Goal: Information Seeking & Learning: Learn about a topic

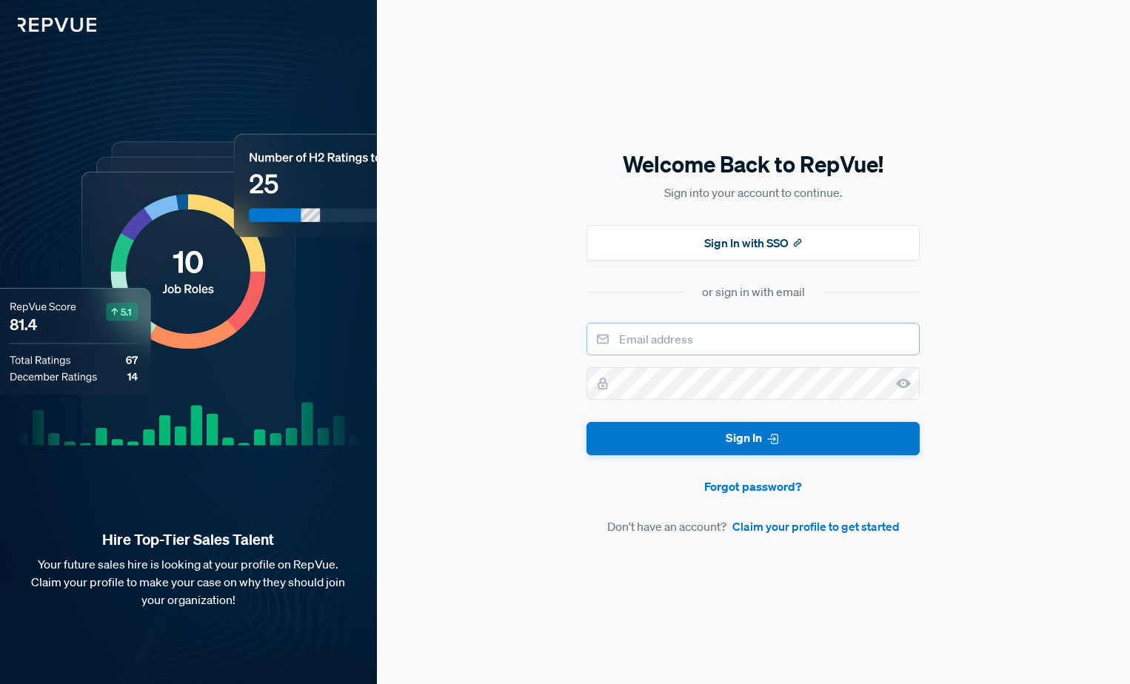
click at [708, 342] on input "email" at bounding box center [752, 339] width 333 height 33
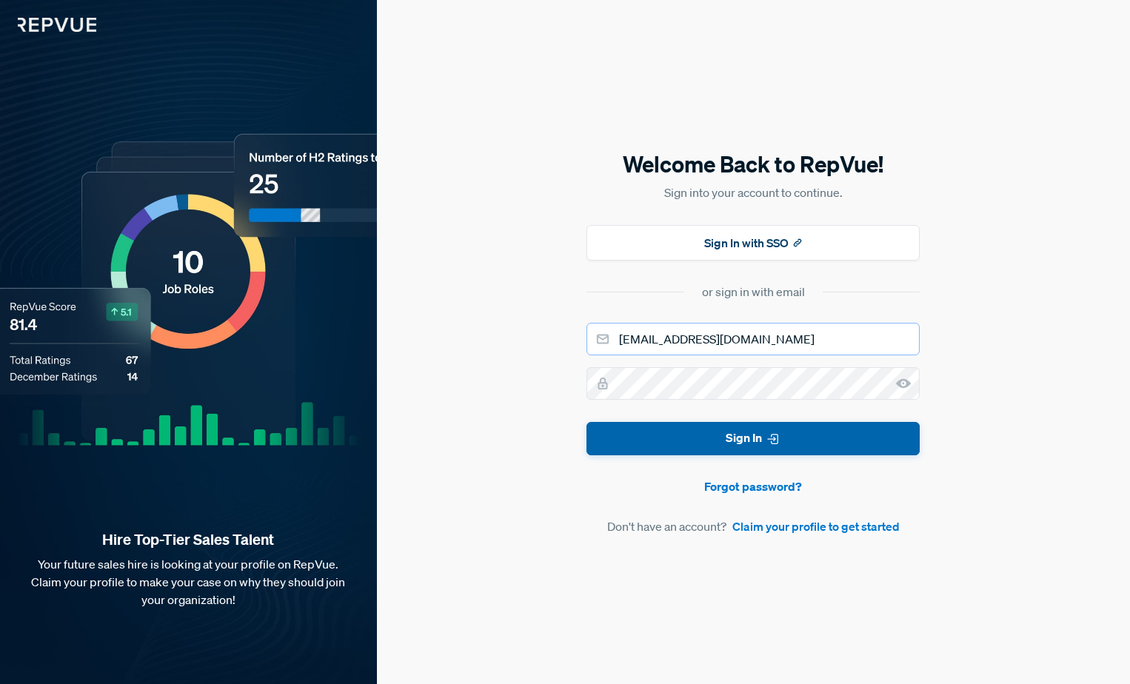
type input "[EMAIL_ADDRESS][DOMAIN_NAME]"
click at [759, 434] on button "Sign In" at bounding box center [752, 438] width 333 height 33
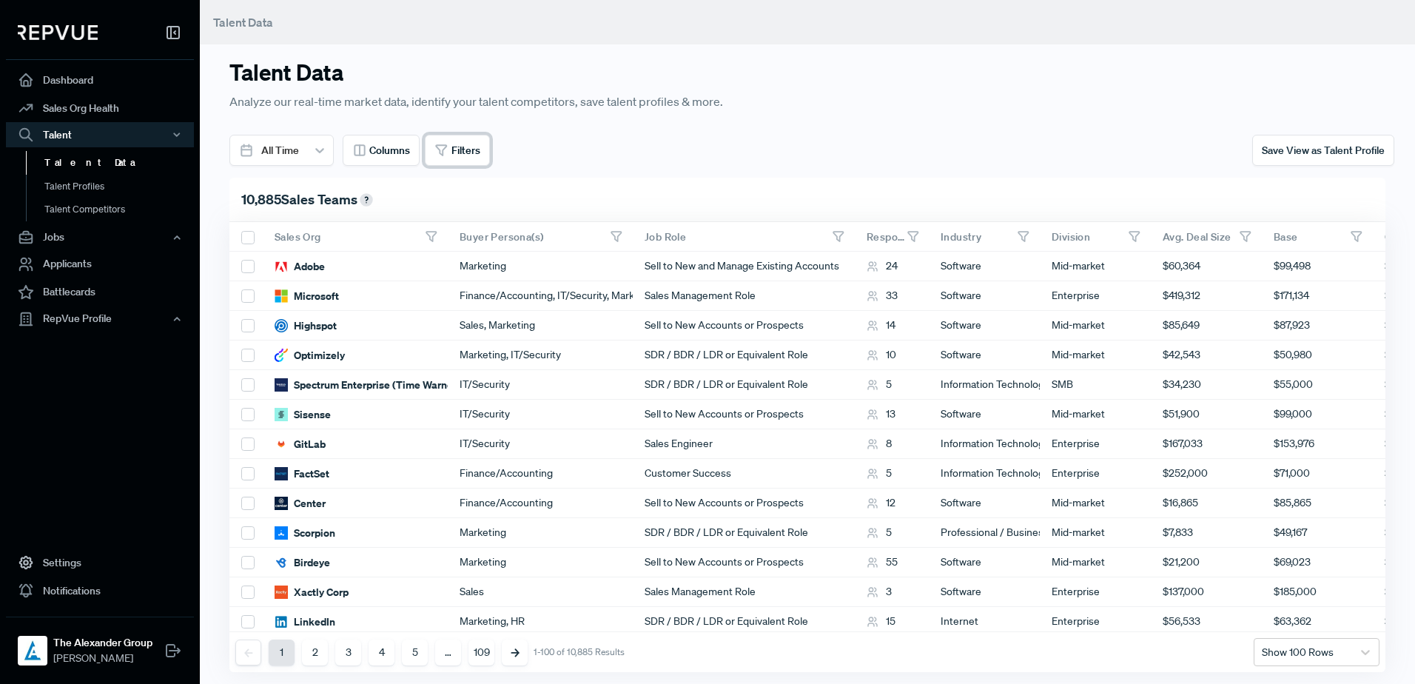
click at [458, 152] on span "Filters" at bounding box center [466, 151] width 29 height 16
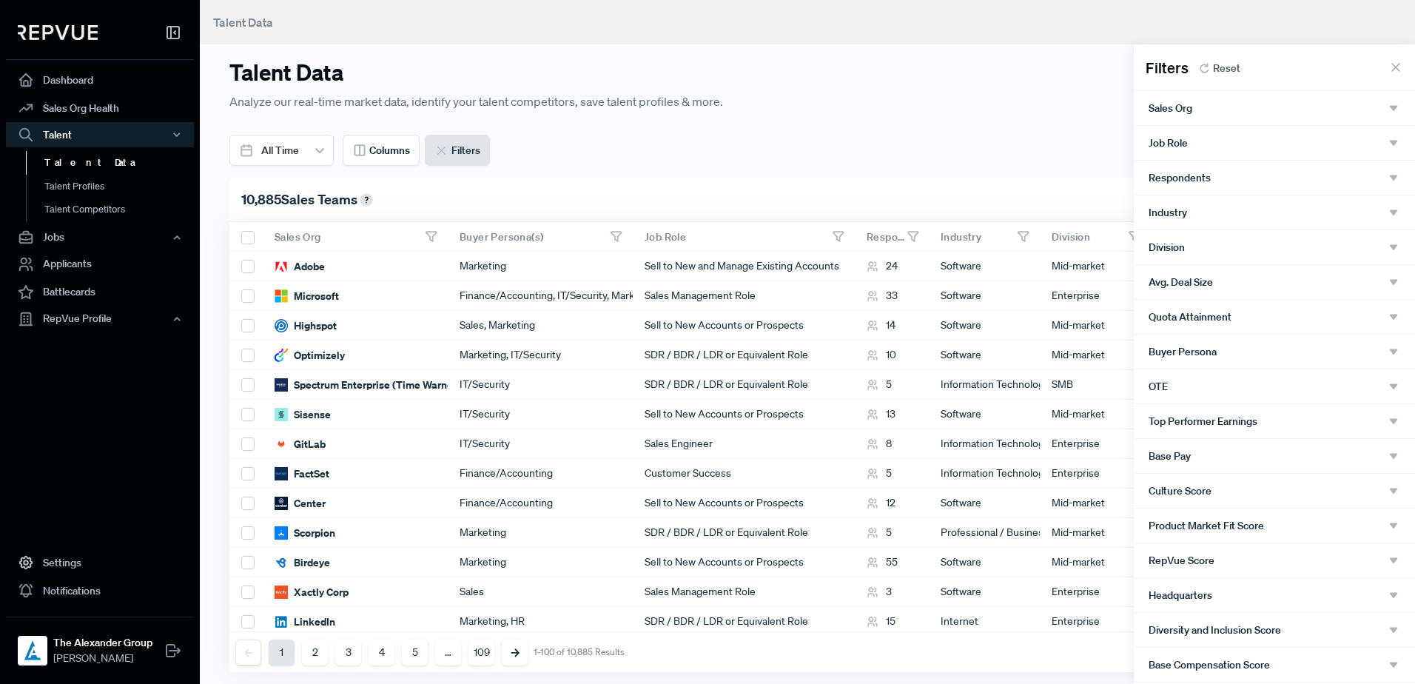
click at [1129, 105] on div "Sales Org" at bounding box center [1275, 107] width 252 height 13
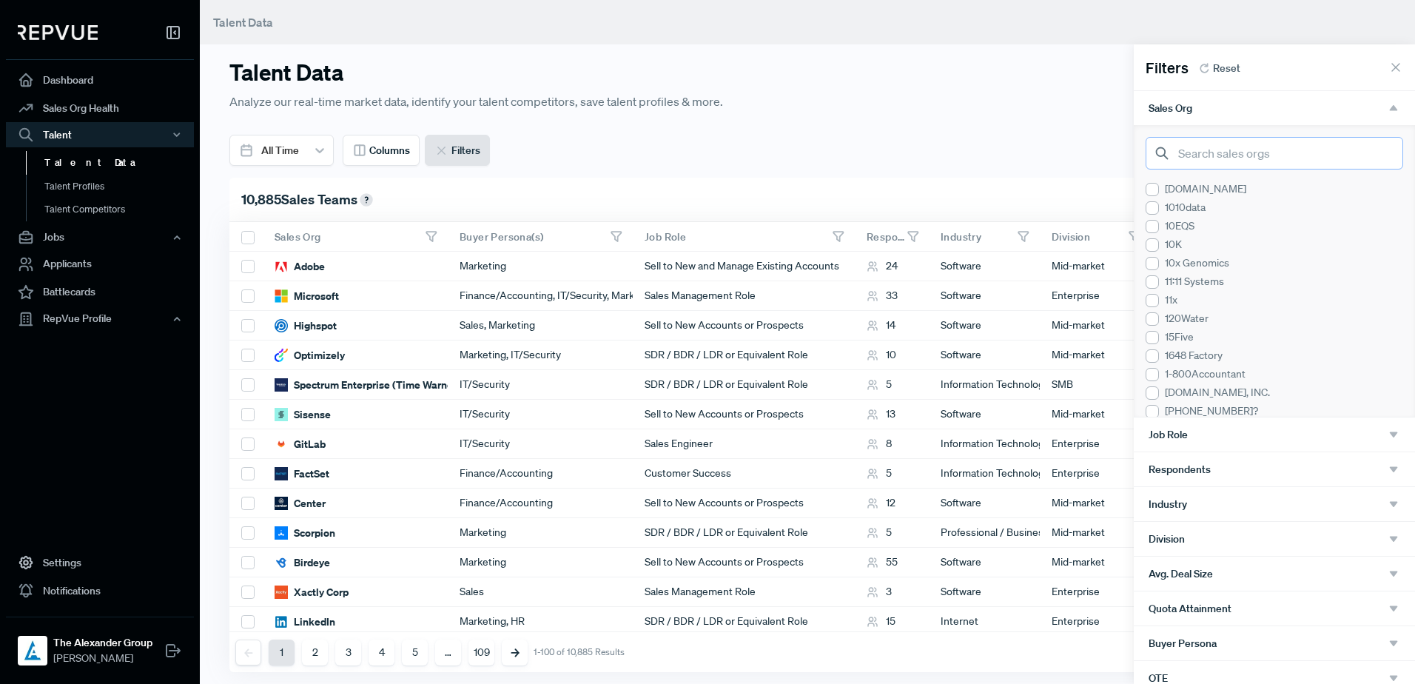
click at [1129, 147] on input "search" at bounding box center [1275, 153] width 258 height 33
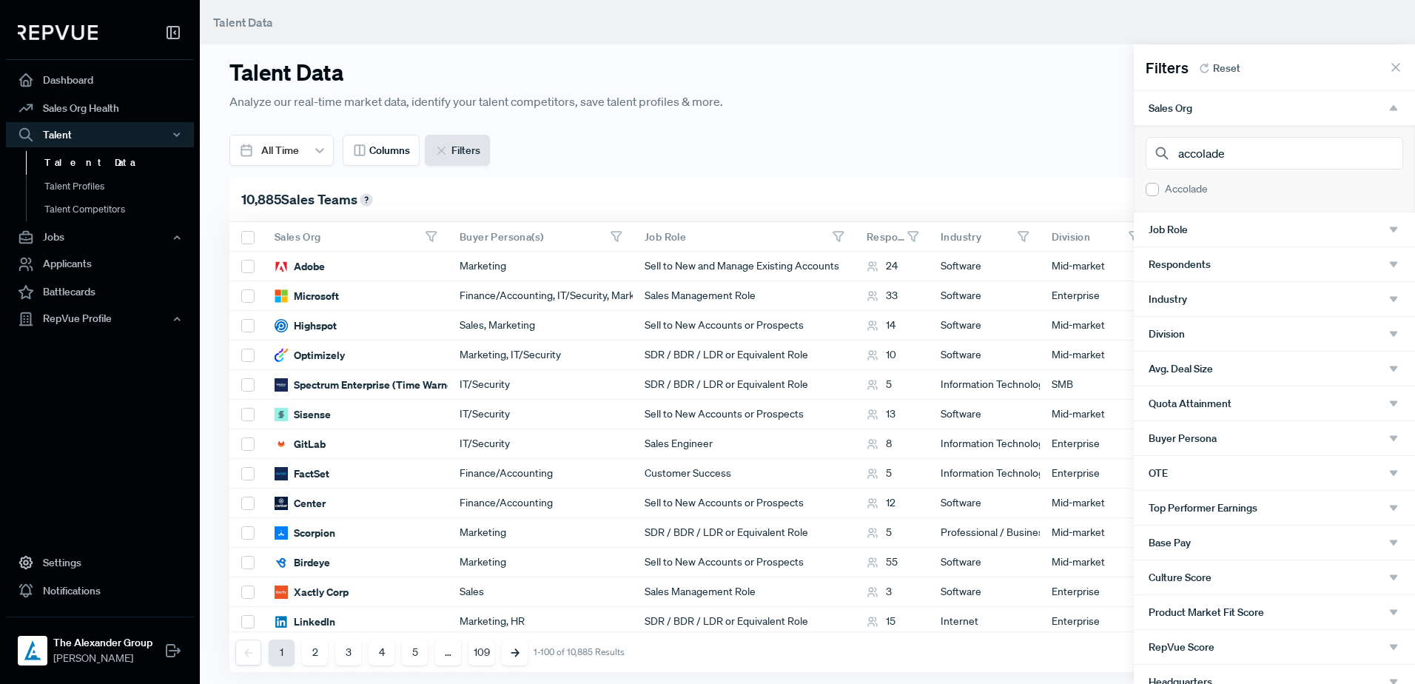
click at [1129, 189] on div at bounding box center [1152, 189] width 13 height 13
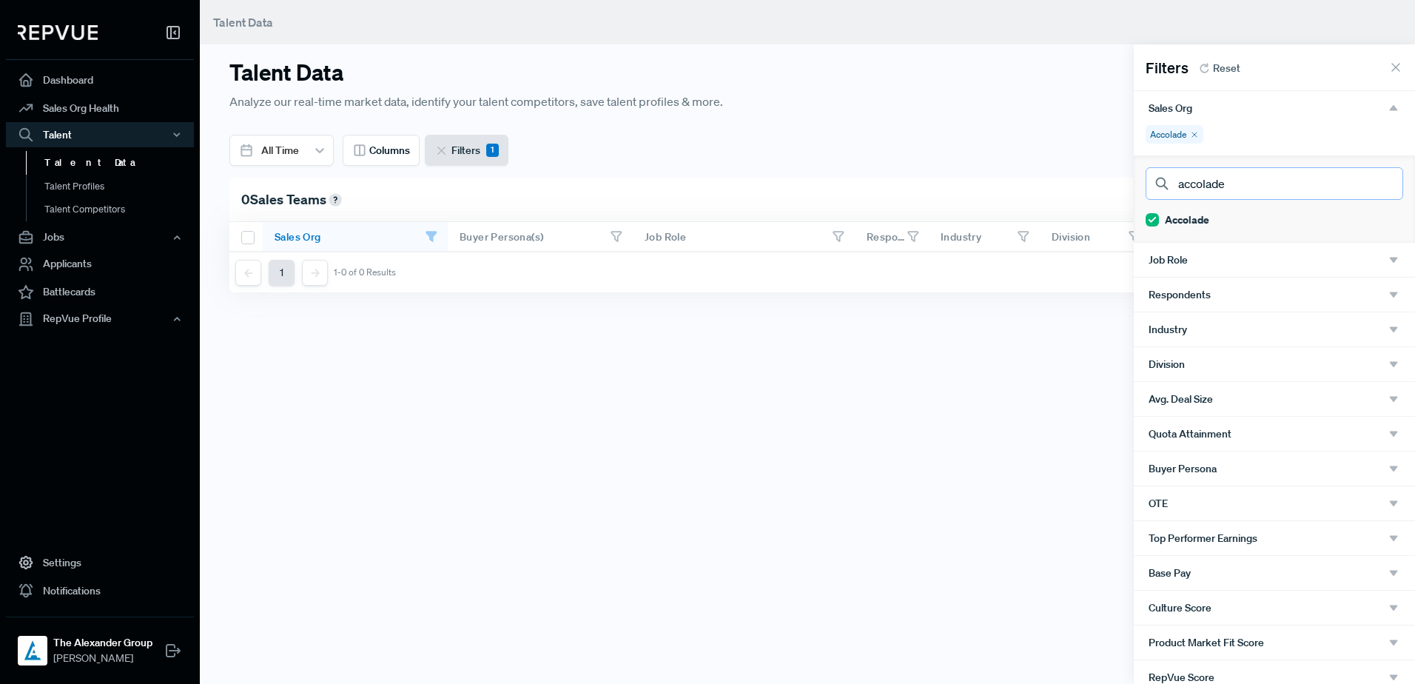
drag, startPoint x: 1233, startPoint y: 184, endPoint x: 1171, endPoint y: 189, distance: 62.3
click at [1129, 189] on input "accolade" at bounding box center [1275, 183] width 258 height 33
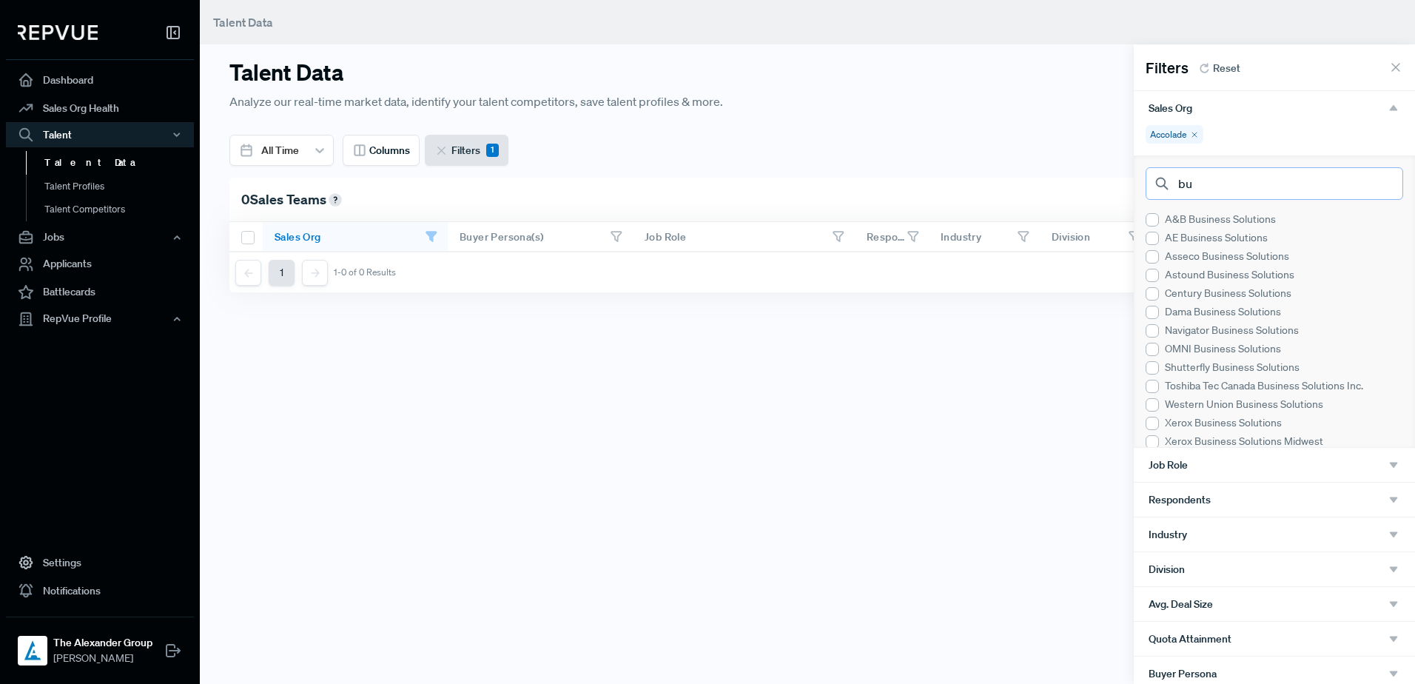
type input "b"
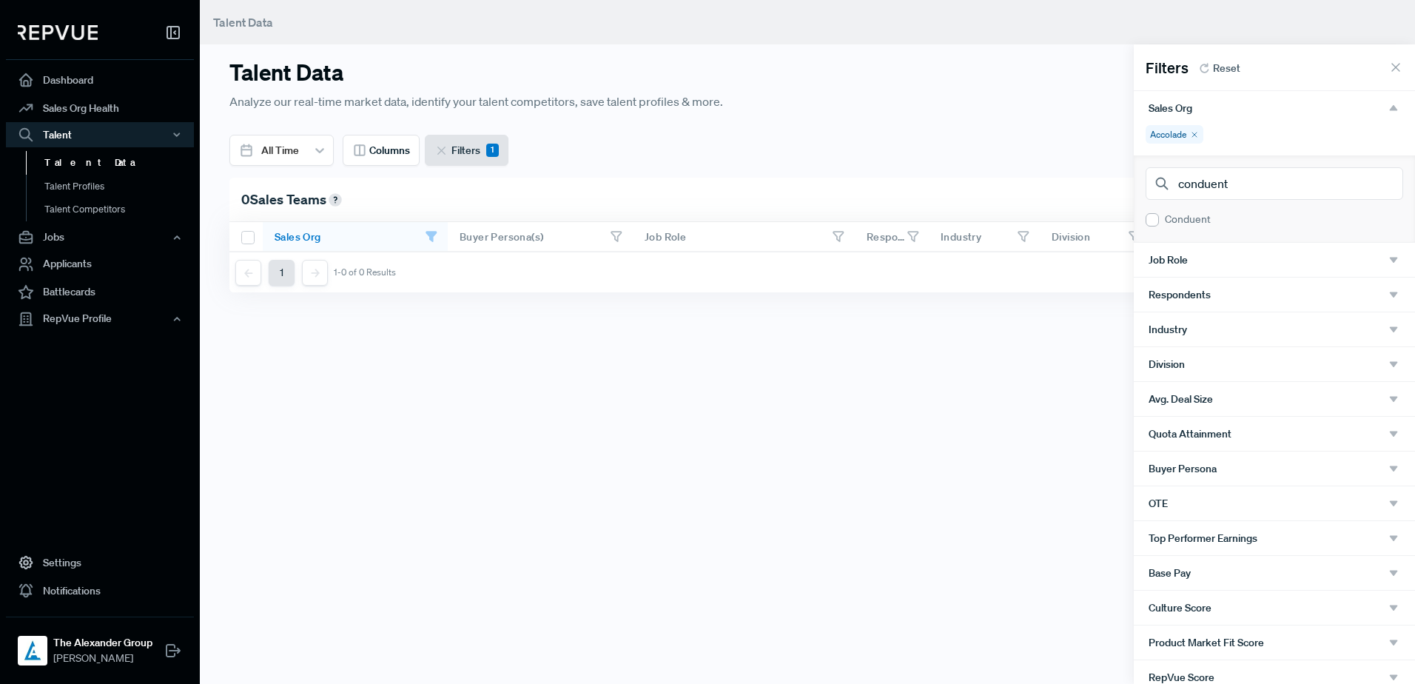
click at [1129, 219] on div at bounding box center [1152, 219] width 13 height 13
click at [1129, 135] on icon at bounding box center [1194, 134] width 9 height 9
click at [1129, 135] on icon at bounding box center [1197, 134] width 9 height 9
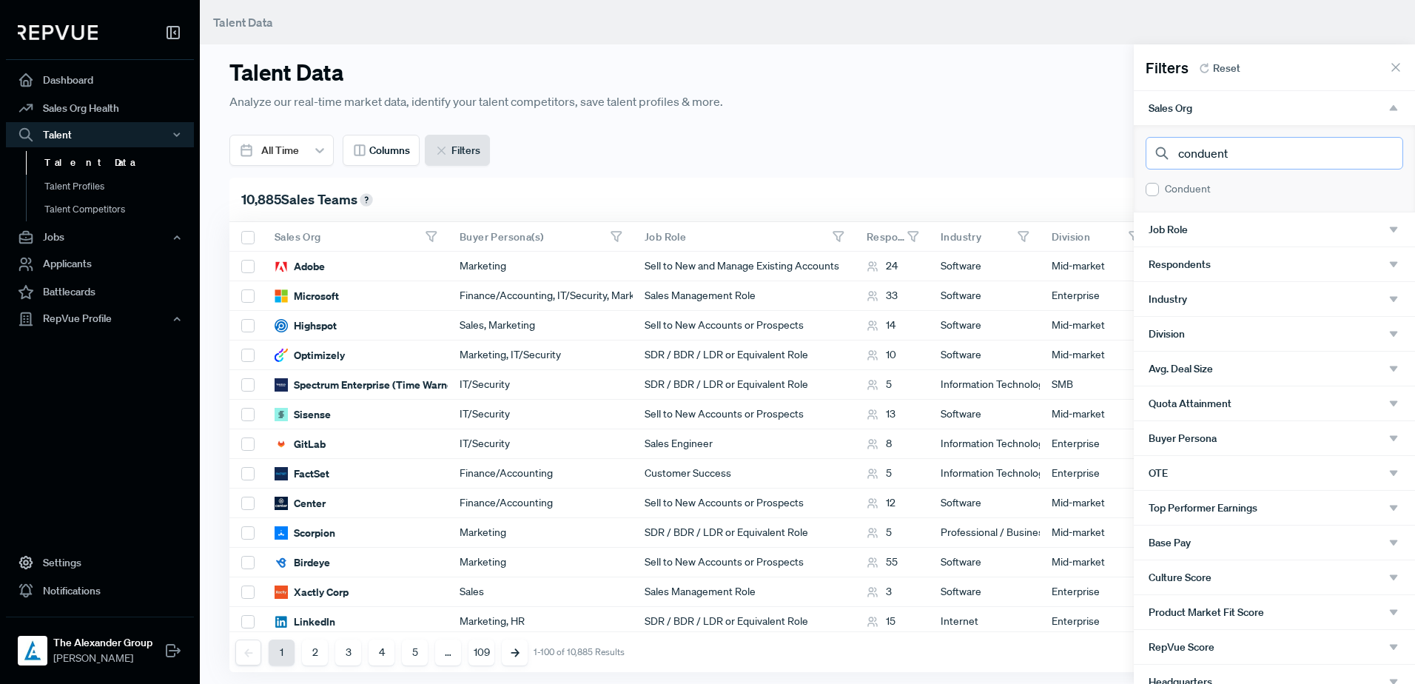
drag, startPoint x: 1232, startPoint y: 154, endPoint x: 1173, endPoint y: 157, distance: 58.5
click at [1129, 157] on input "conduent" at bounding box center [1275, 153] width 258 height 33
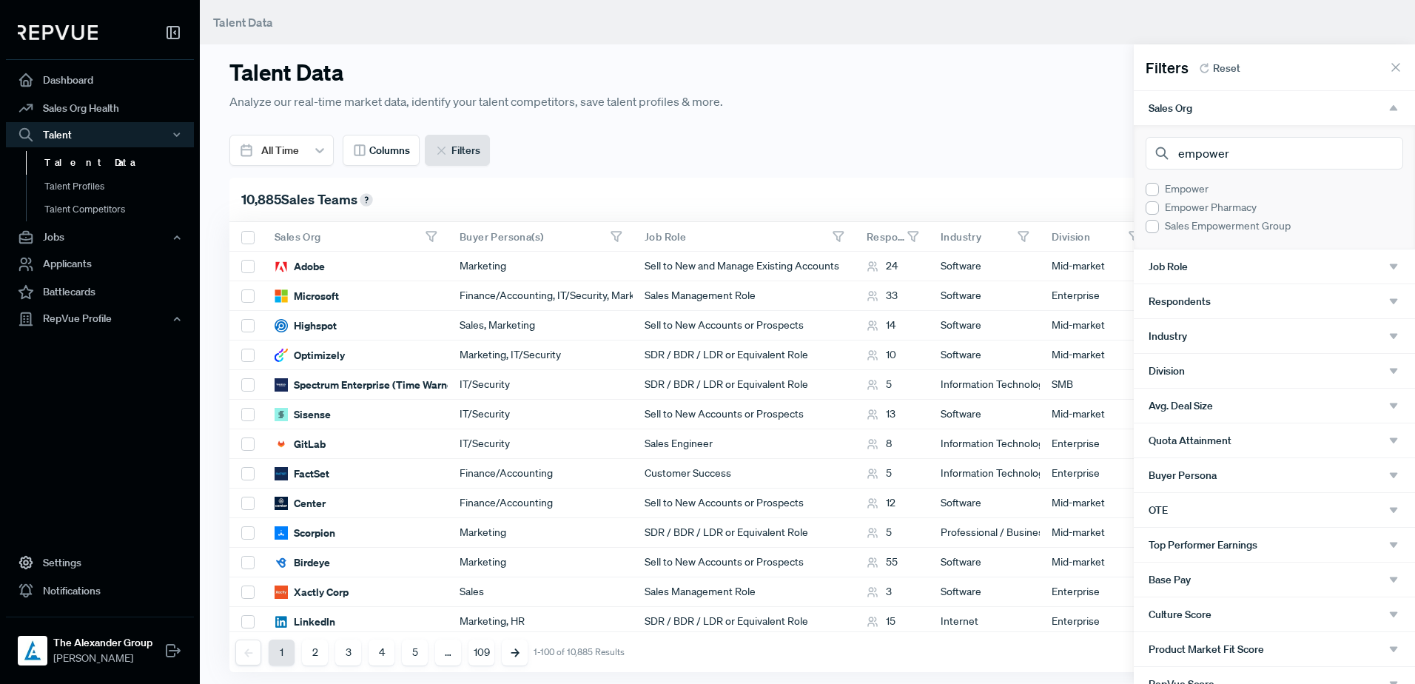
click at [1129, 184] on div at bounding box center [1152, 189] width 13 height 13
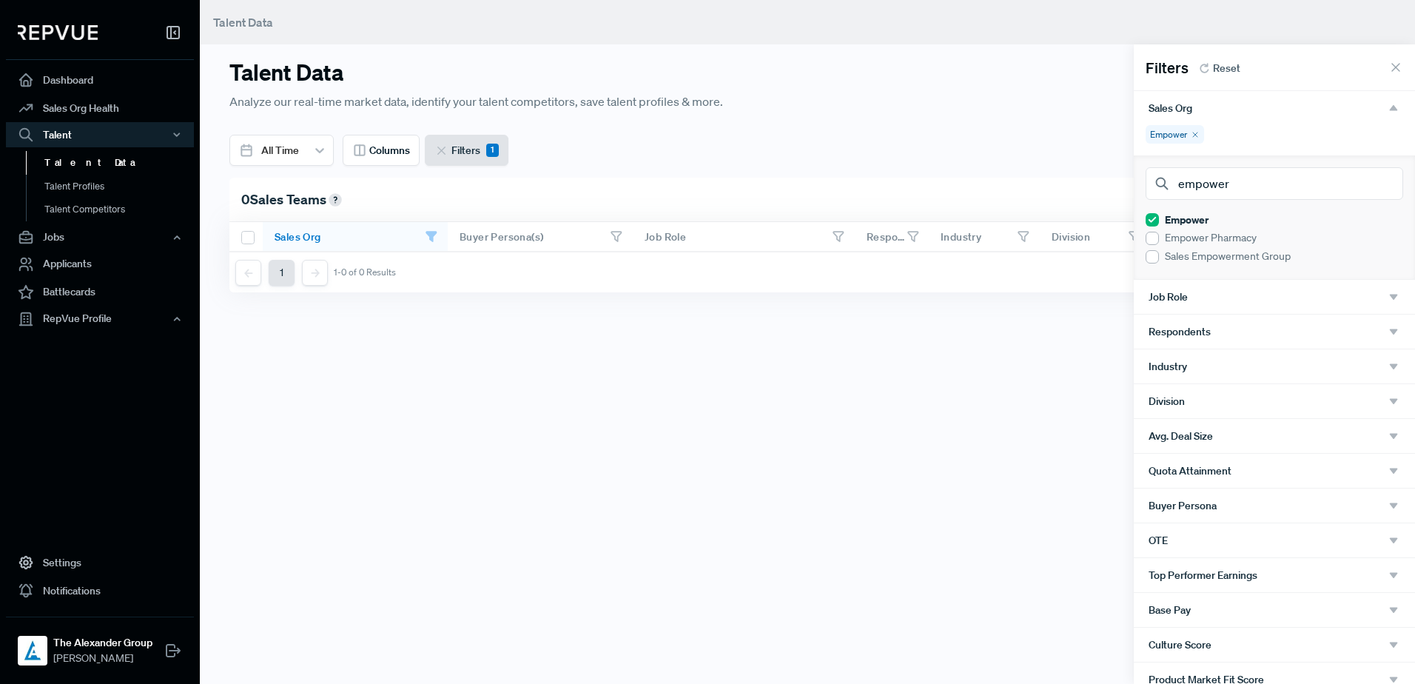
click at [1129, 230] on div "Empower Pharmacy" at bounding box center [1275, 238] width 258 height 16
click at [1129, 135] on icon at bounding box center [1195, 134] width 9 height 9
click at [1129, 134] on icon at bounding box center [1236, 134] width 9 height 9
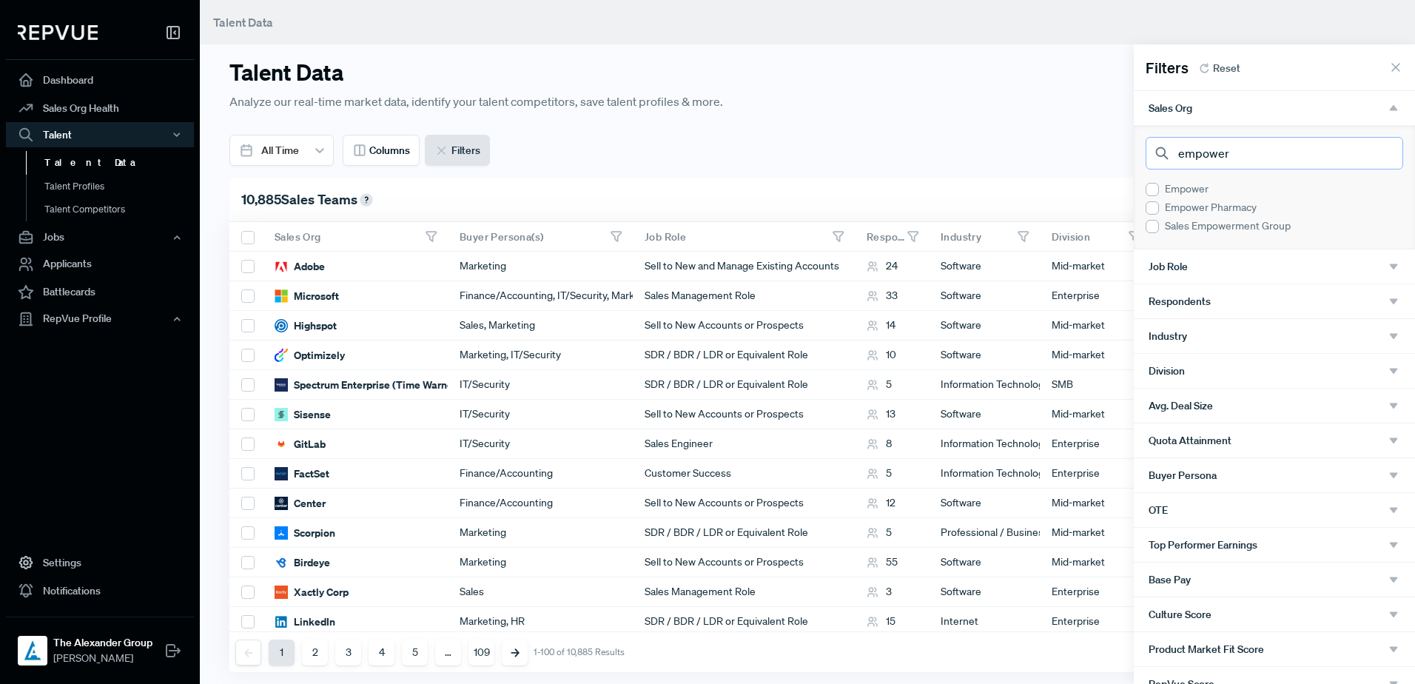
drag, startPoint x: 1236, startPoint y: 152, endPoint x: 1164, endPoint y: 150, distance: 72.6
click at [1129, 150] on div "empower" at bounding box center [1275, 153] width 258 height 33
click at [1129, 220] on div at bounding box center [1152, 226] width 13 height 13
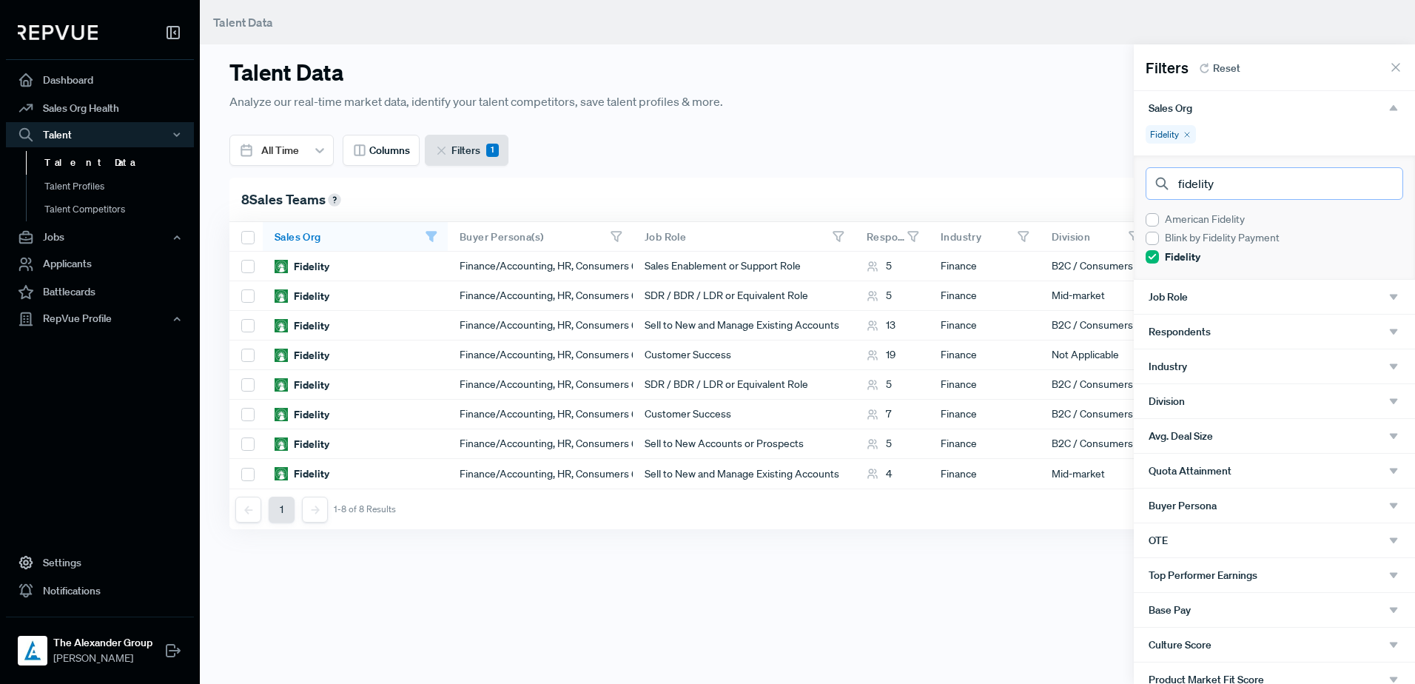
drag, startPoint x: 1218, startPoint y: 183, endPoint x: 1173, endPoint y: 184, distance: 45.2
click at [1129, 184] on input "fidelity" at bounding box center [1275, 183] width 258 height 33
click at [1129, 252] on div at bounding box center [1152, 256] width 13 height 13
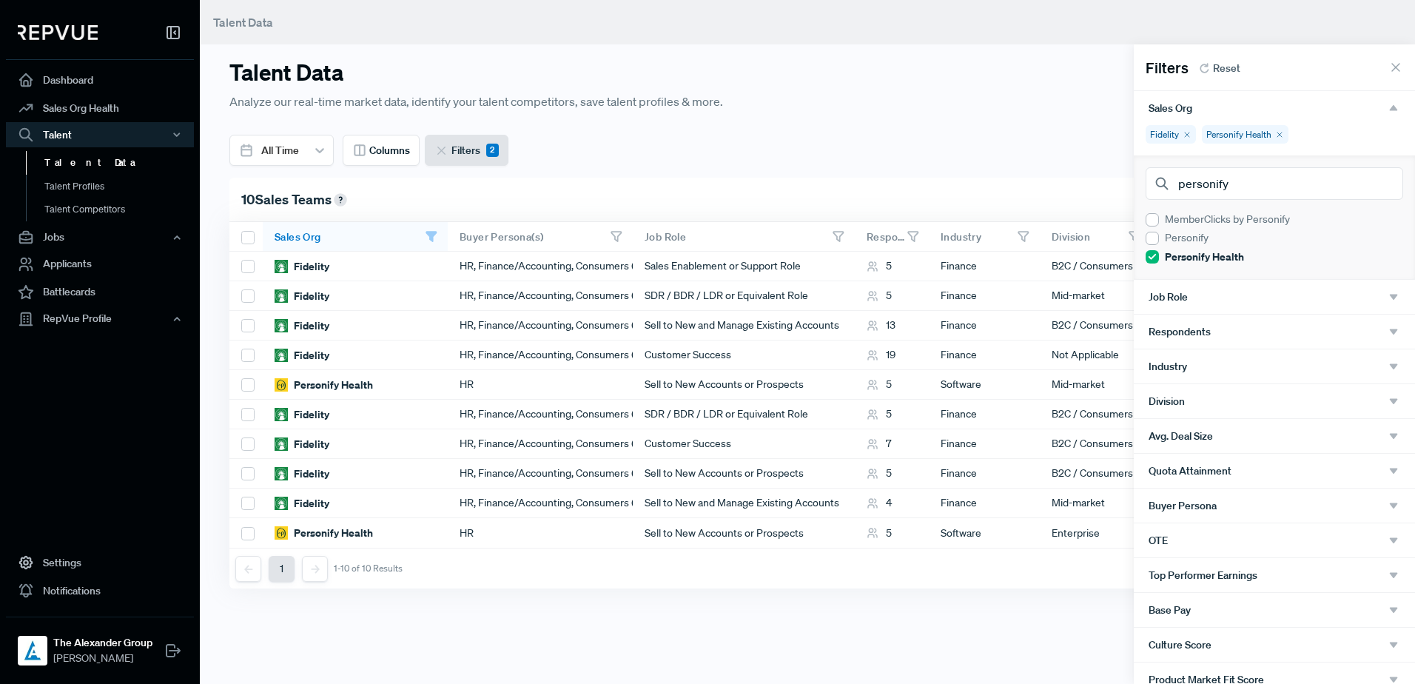
click at [1129, 135] on icon at bounding box center [1187, 134] width 9 height 9
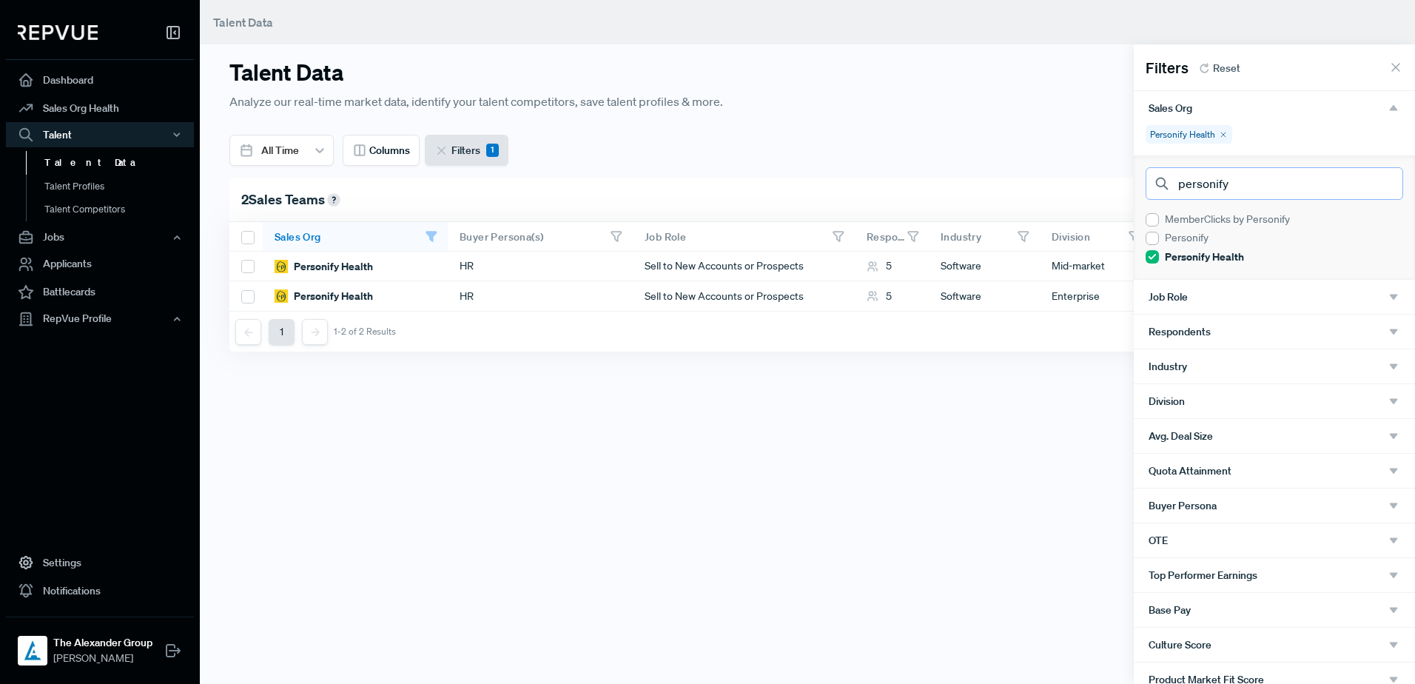
drag, startPoint x: 1237, startPoint y: 186, endPoint x: 1137, endPoint y: 187, distance: 99.9
click at [1129, 187] on div "personify MemberClicks by Personify Personify Personify Health" at bounding box center [1274, 217] width 281 height 124
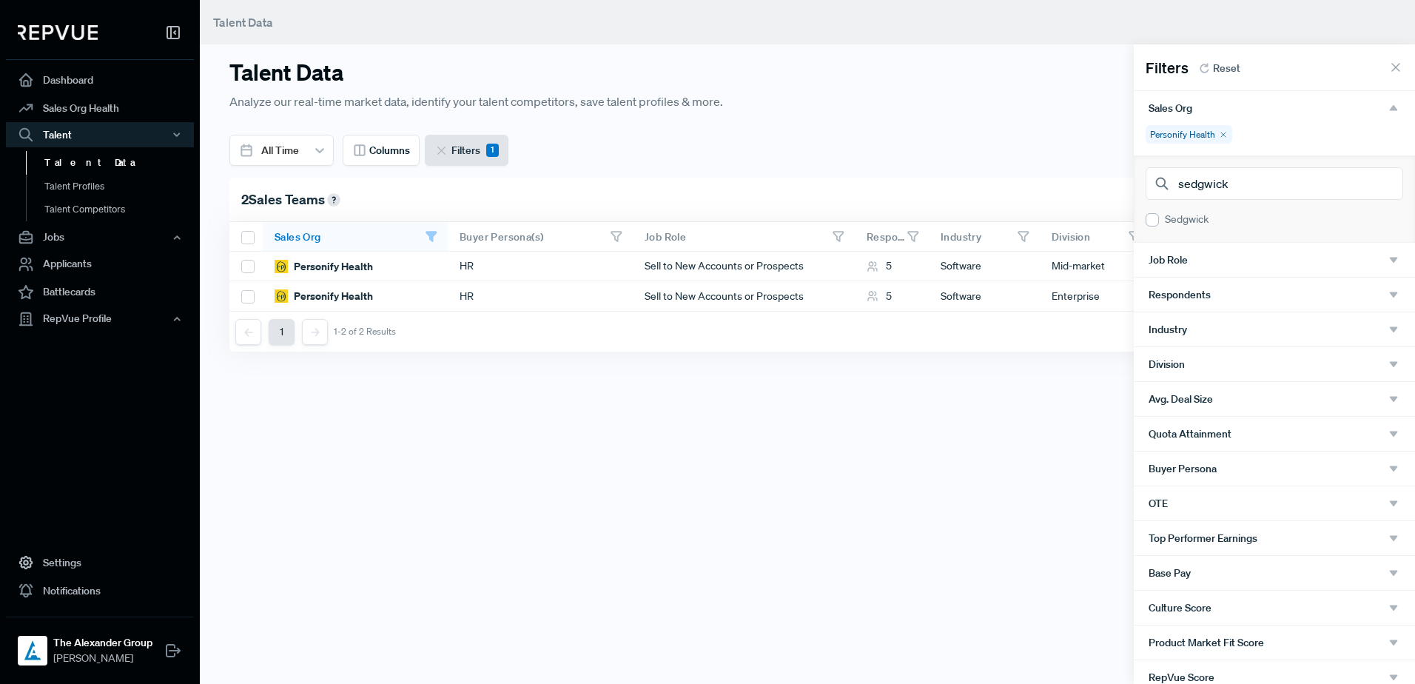
click at [1129, 220] on div at bounding box center [1152, 219] width 13 height 13
click at [1129, 133] on icon at bounding box center [1223, 134] width 9 height 9
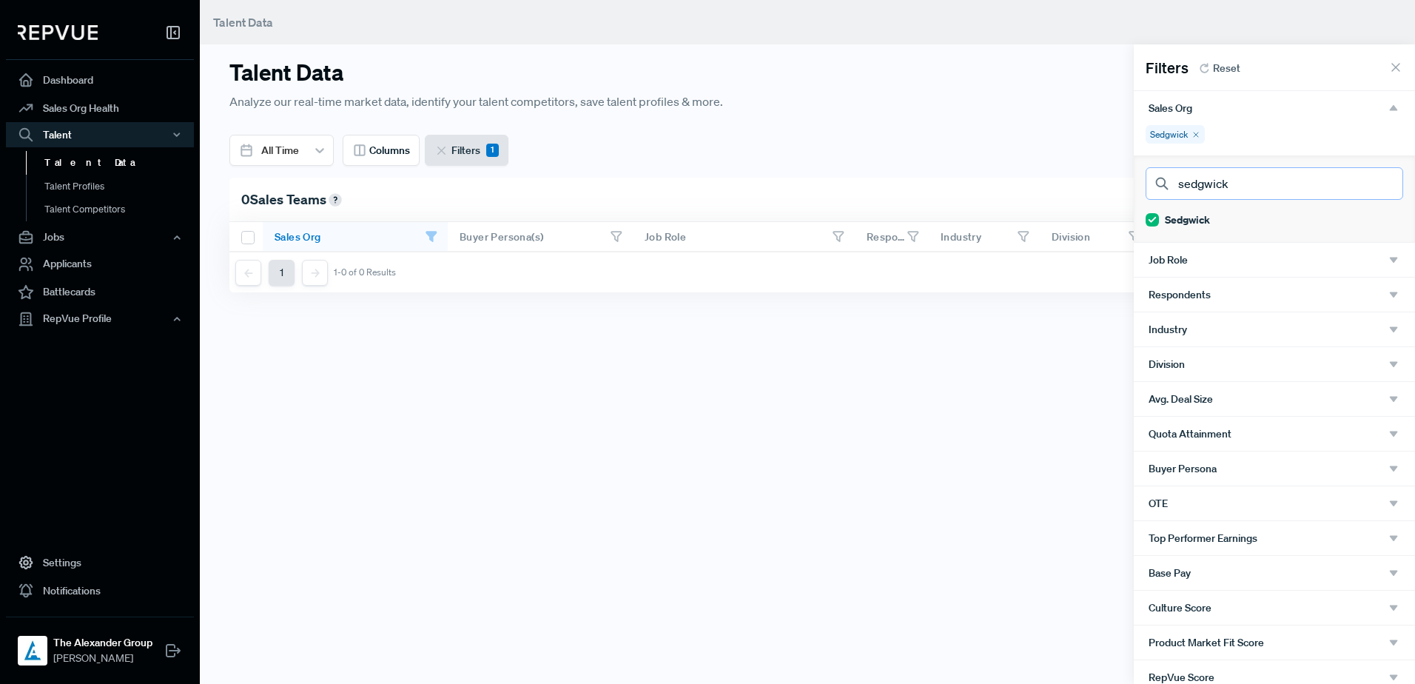
drag, startPoint x: 1256, startPoint y: 187, endPoint x: 1180, endPoint y: 188, distance: 76.3
click at [1129, 188] on input "sedgwick" at bounding box center [1275, 183] width 258 height 33
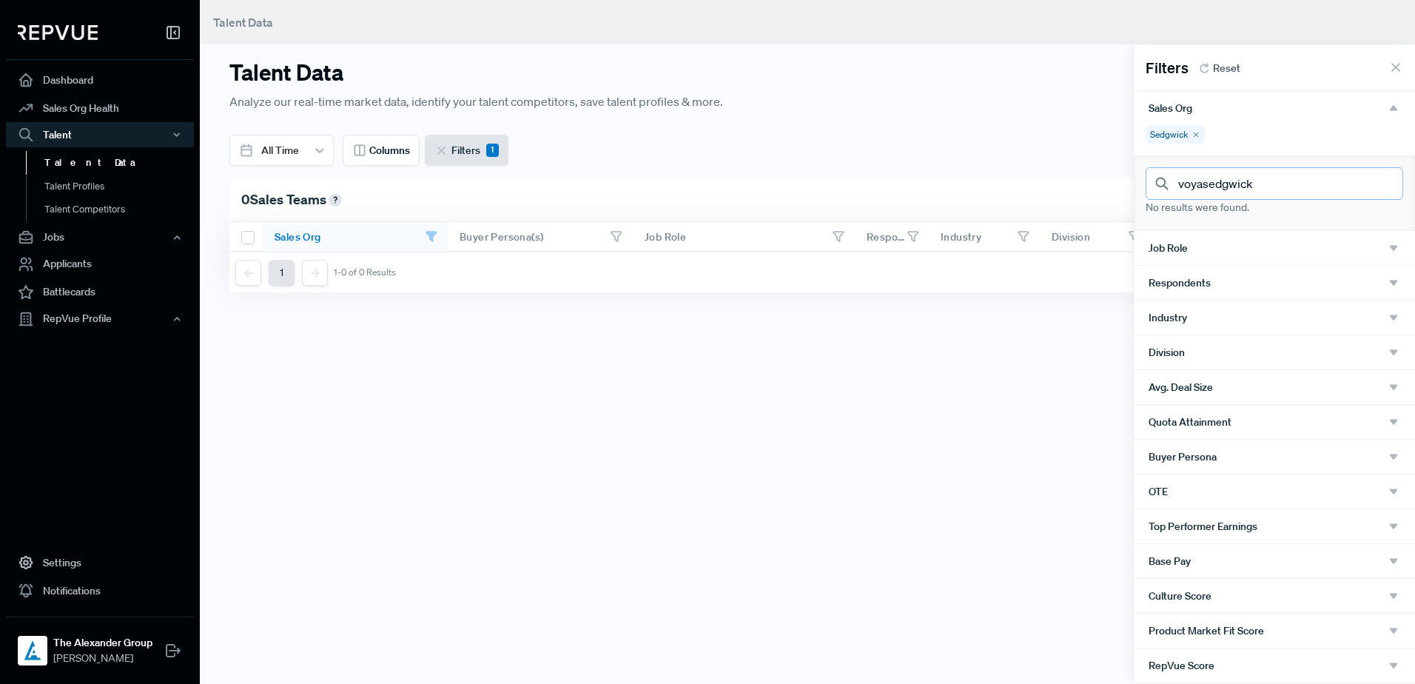
drag, startPoint x: 1289, startPoint y: 190, endPoint x: 1202, endPoint y: 187, distance: 86.7
click at [1129, 187] on input "voyasedgwick" at bounding box center [1275, 183] width 258 height 33
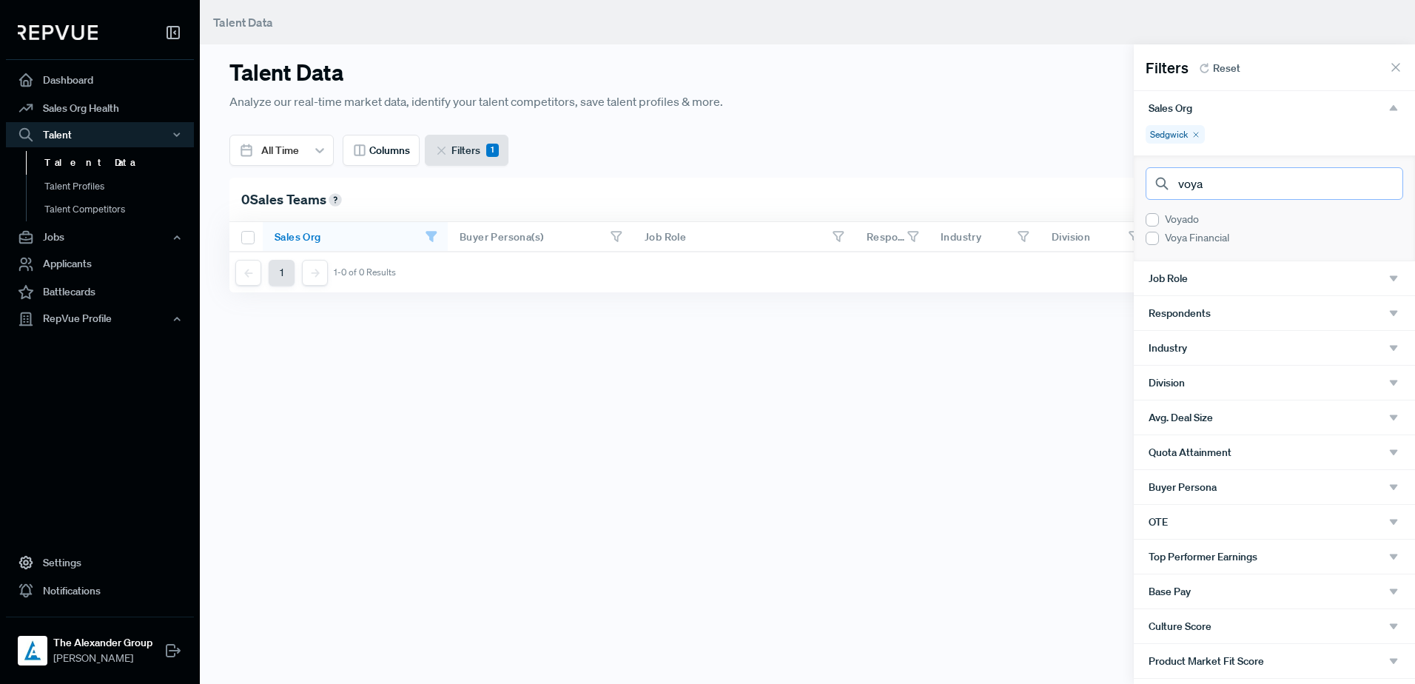
type input "voya"
click at [1129, 239] on div at bounding box center [1152, 238] width 13 height 13
click at [1129, 131] on icon at bounding box center [1196, 134] width 9 height 9
click at [1129, 130] on div "Voya Financial" at bounding box center [1185, 134] width 78 height 19
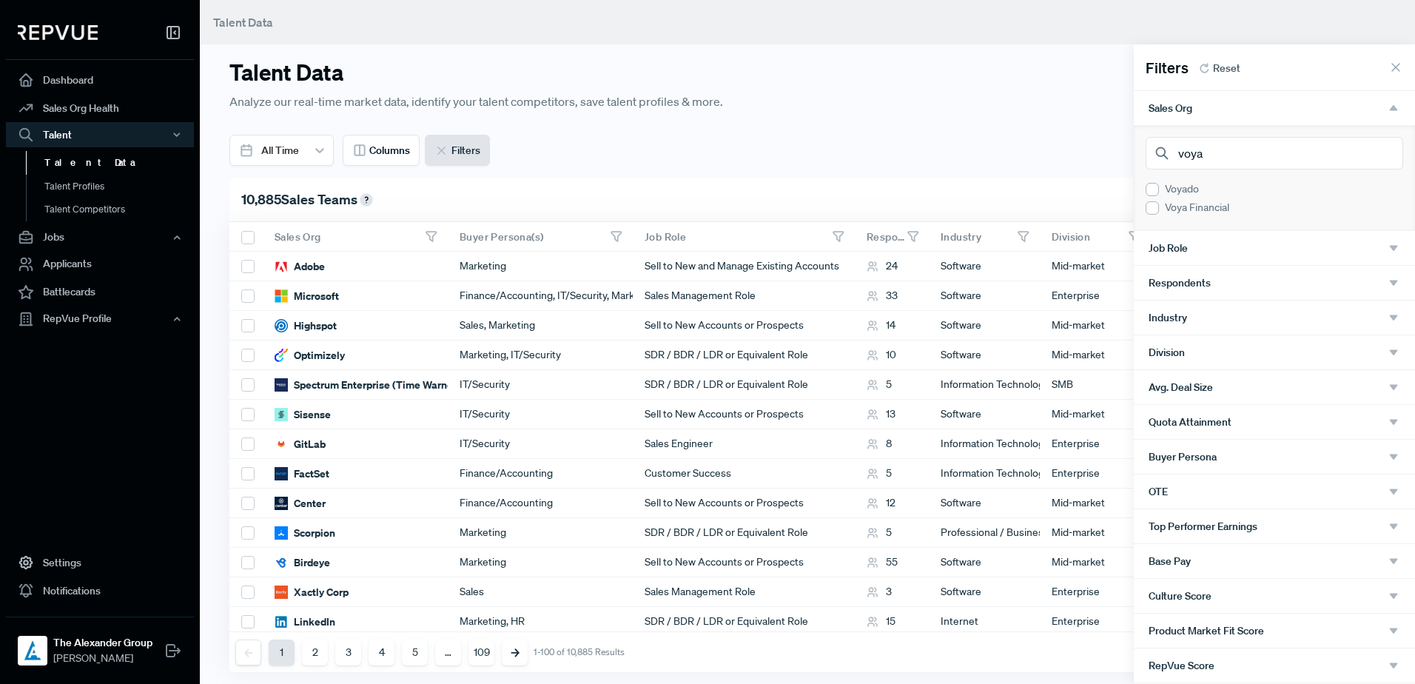
click at [1129, 70] on div "Filters Reset" at bounding box center [1274, 64] width 281 height 40
click at [1129, 64] on icon at bounding box center [1396, 67] width 15 height 15
